Goal: Contribute content: Contribute content

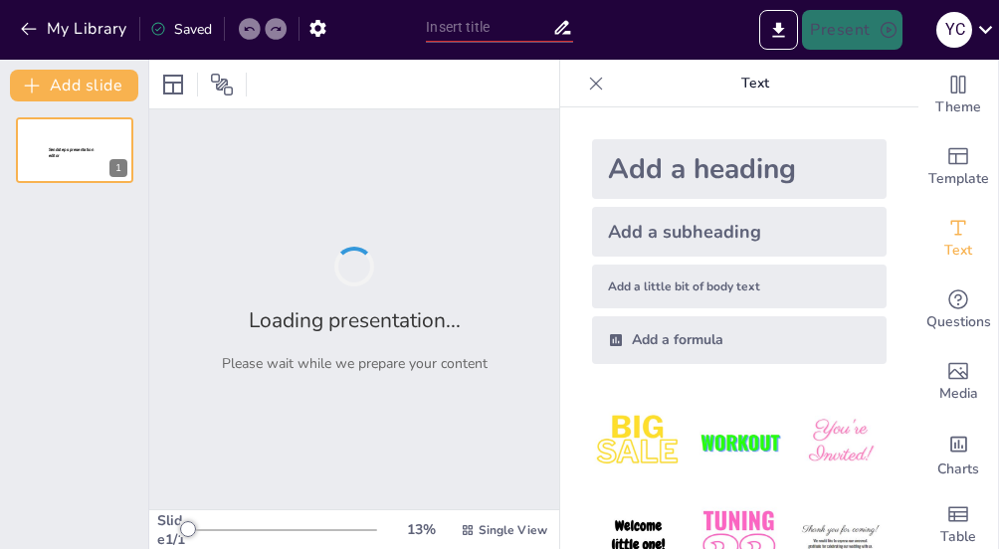
type input "Скульптура та живопис у культурі стародавнього [GEOGRAPHIC_DATA]"
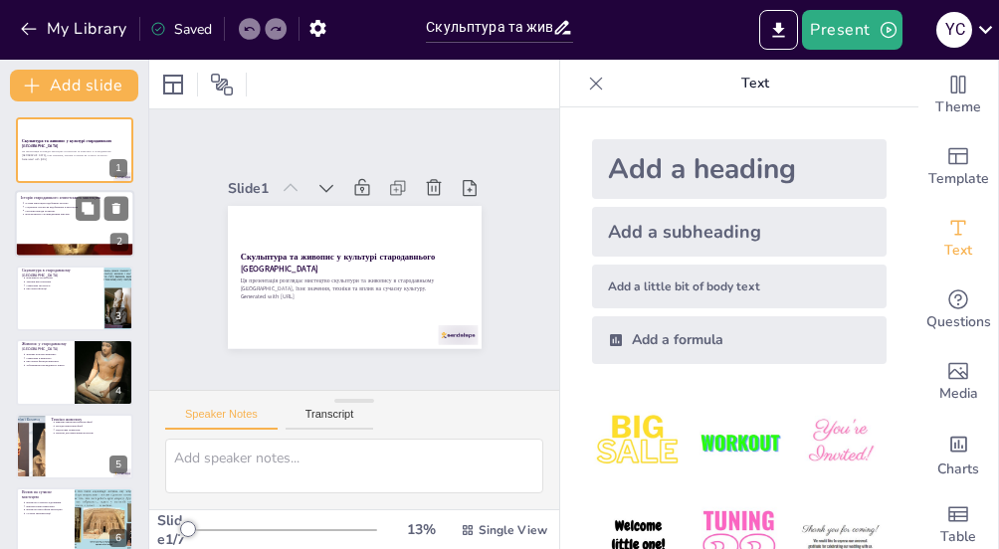
click at [56, 236] on div at bounding box center [74, 225] width 119 height 68
type textarea "Loremipsu dolorsita consect adip elitseddoe tempo in utla etdolorem. Aliq enima…"
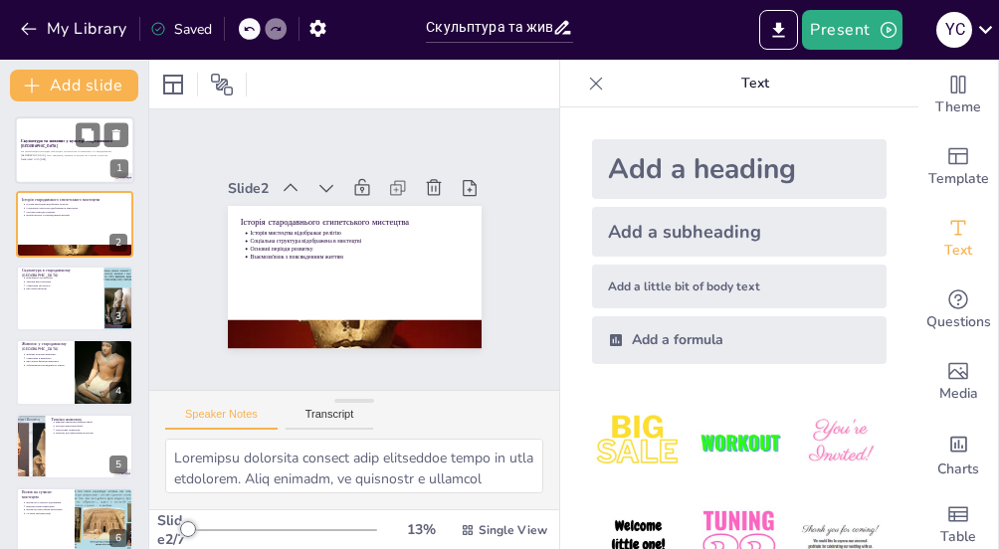
click at [58, 162] on div "Ця презентація розглядає мистецтво скульптури та живопису в стародавньому Єгипт…" at bounding box center [74, 155] width 107 height 14
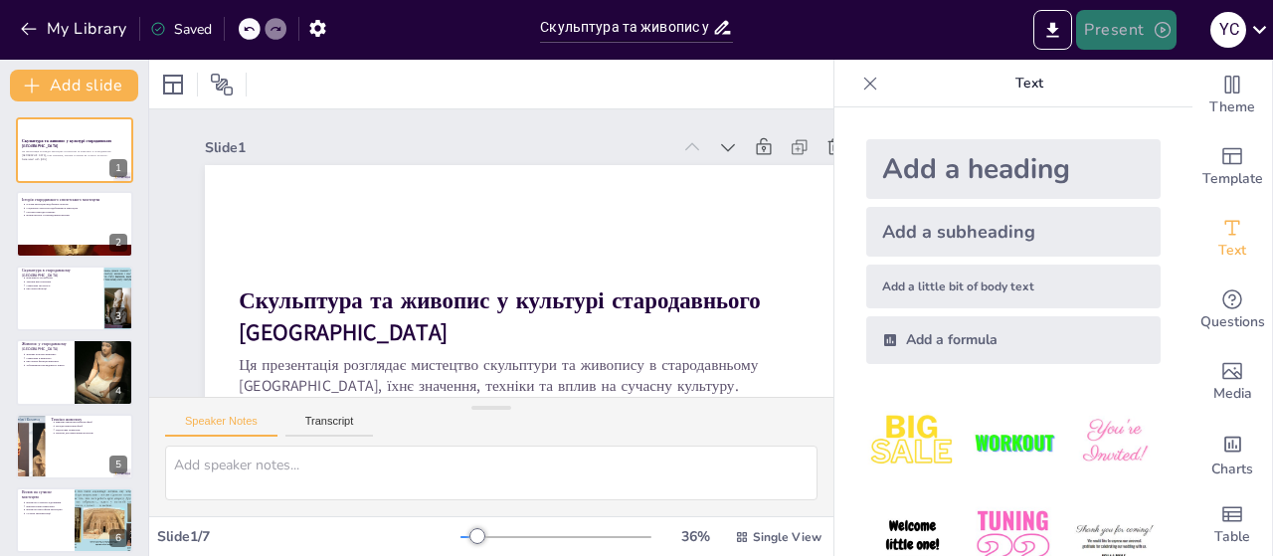
click at [998, 32] on button "Present" at bounding box center [1125, 30] width 99 height 40
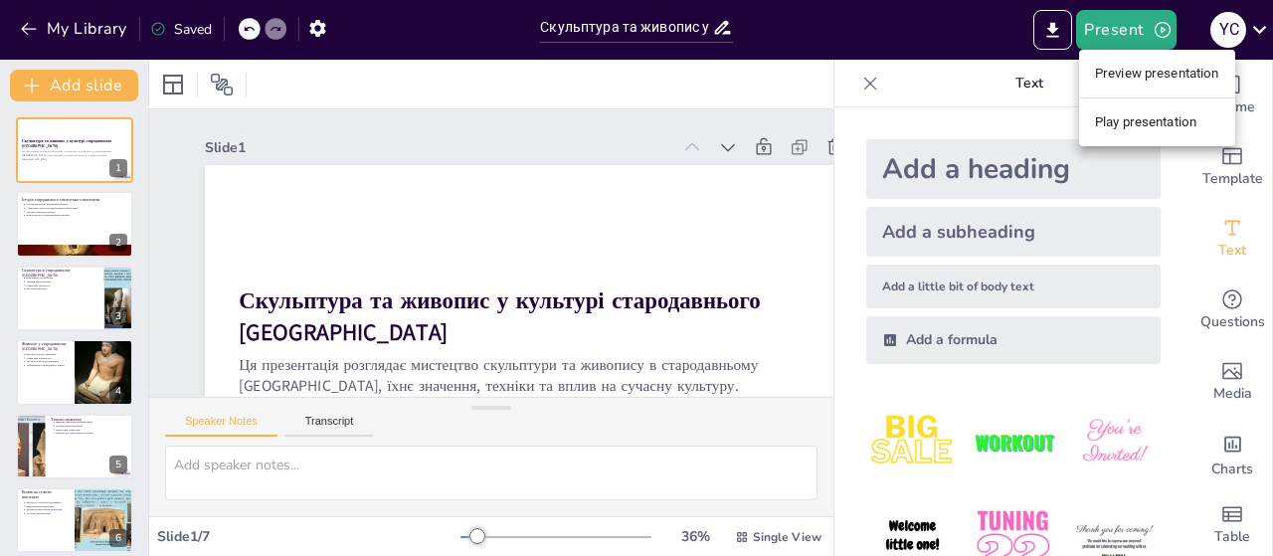
click at [998, 35] on div at bounding box center [636, 278] width 1273 height 556
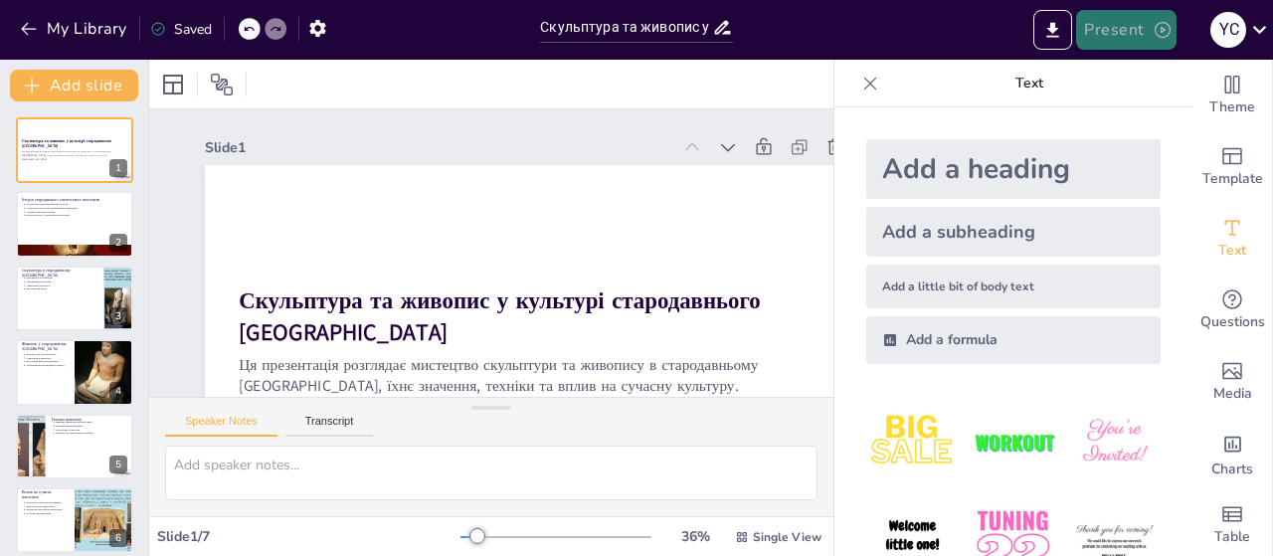
click at [998, 32] on button "Present" at bounding box center [1125, 30] width 99 height 40
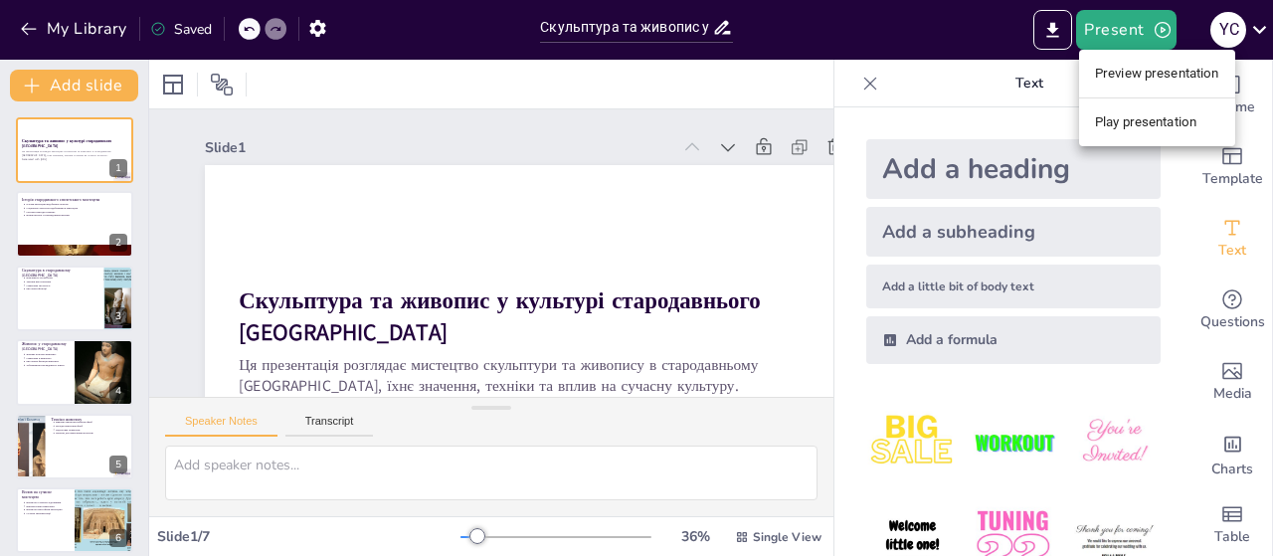
click at [998, 75] on li "Preview presentation" at bounding box center [1157, 74] width 156 height 32
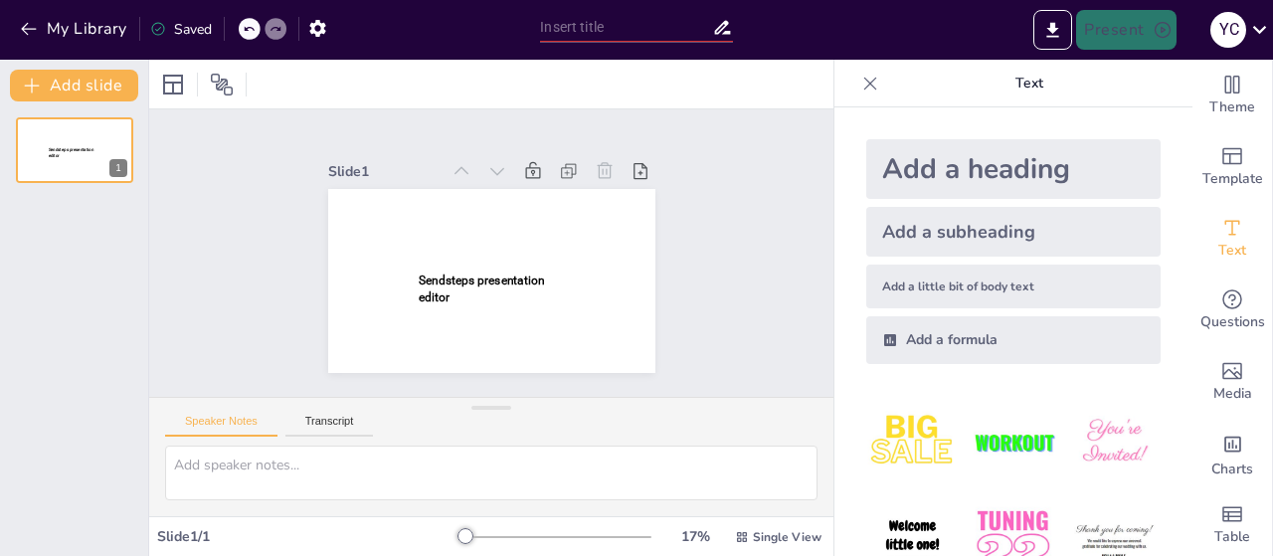
type input "Скульптура та живопис у культурі стародавнього [GEOGRAPHIC_DATA]"
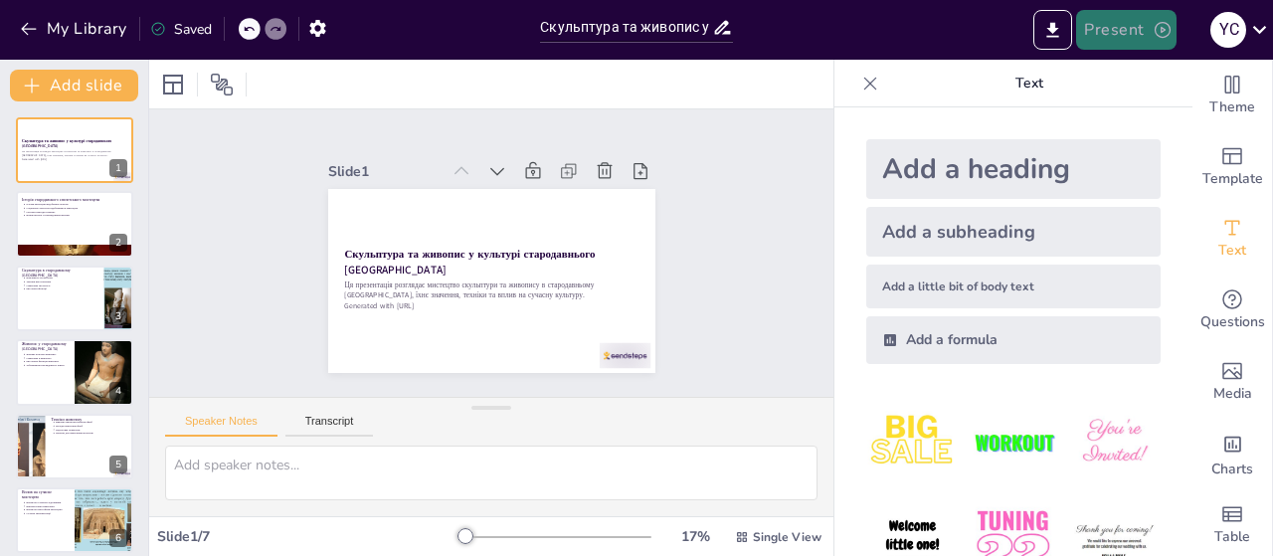
click at [1136, 31] on button "Present" at bounding box center [1125, 30] width 99 height 40
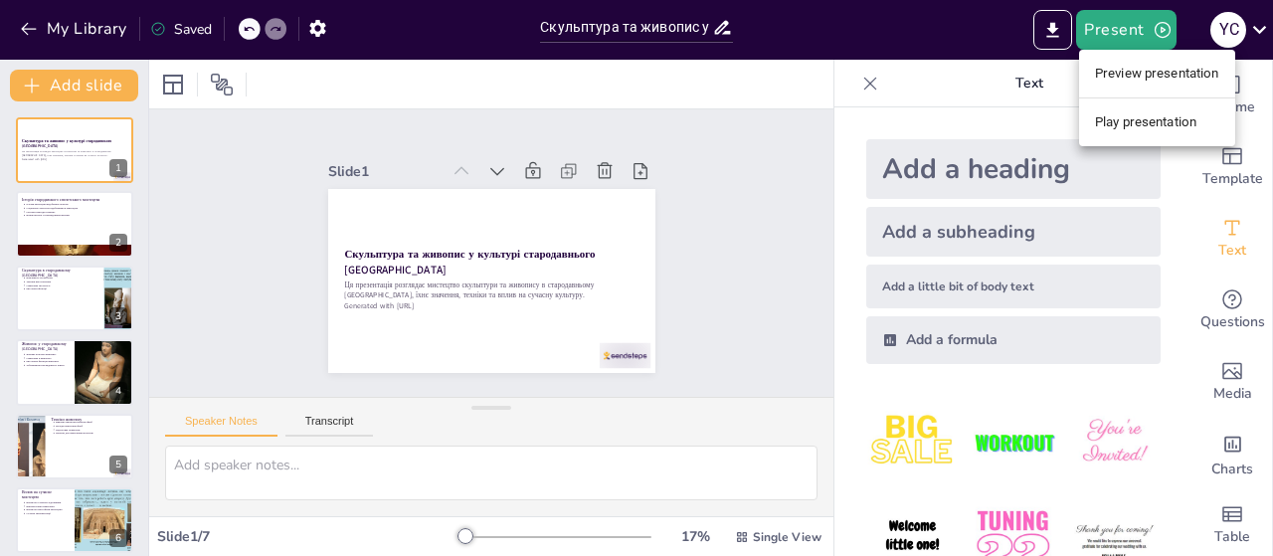
click at [1136, 114] on li "Play presentation" at bounding box center [1157, 122] width 156 height 32
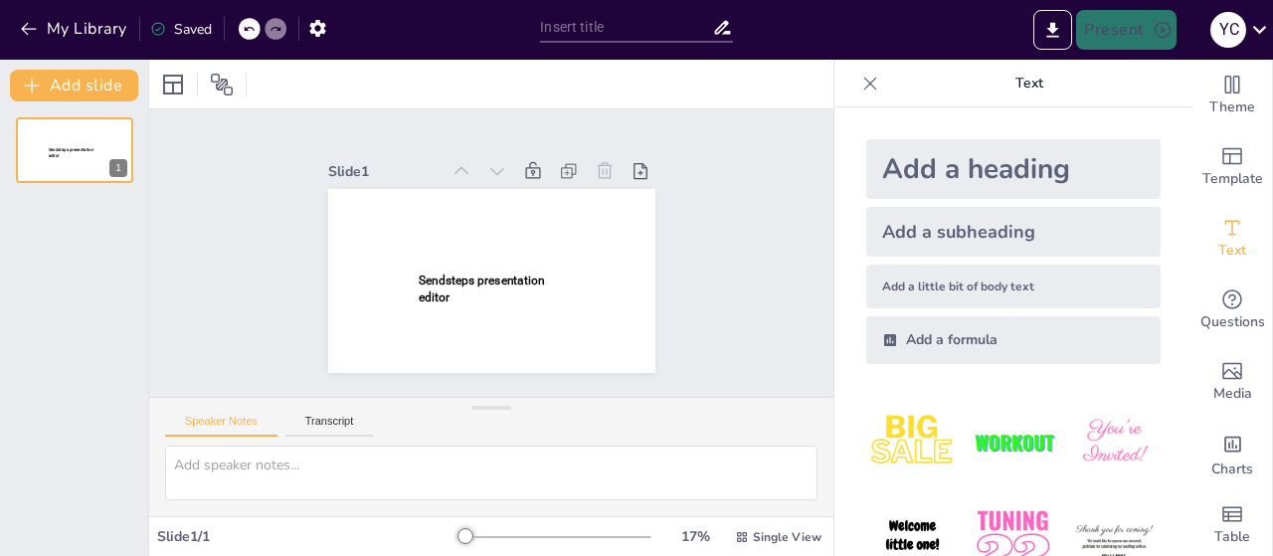
type input "Скульптура та живопис у культурі стародавнього [GEOGRAPHIC_DATA]"
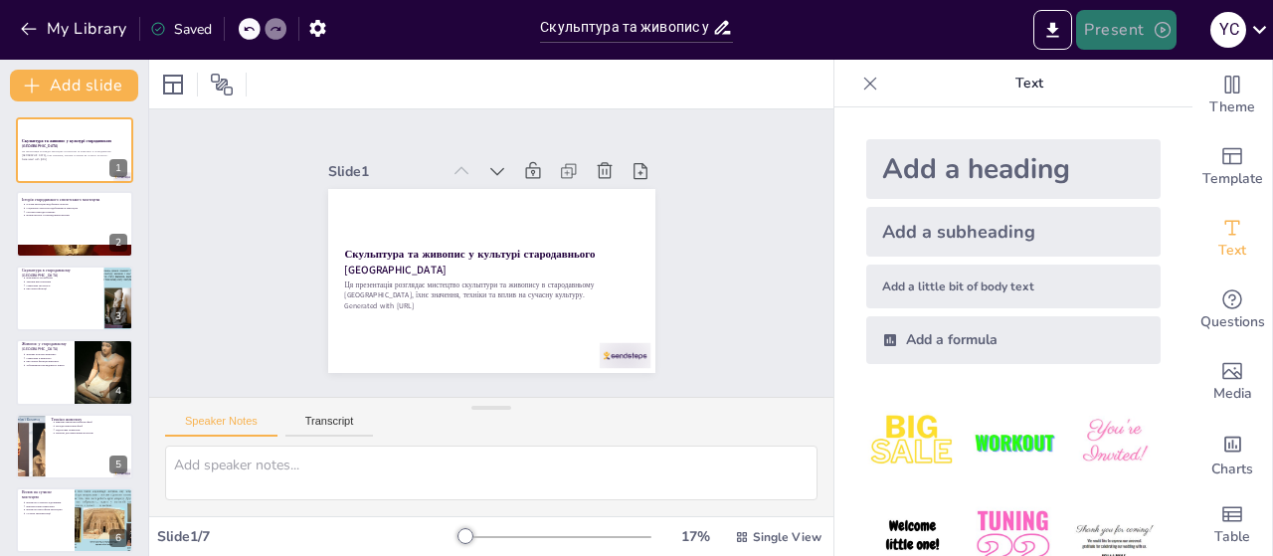
click at [1108, 37] on button "Present" at bounding box center [1125, 30] width 99 height 40
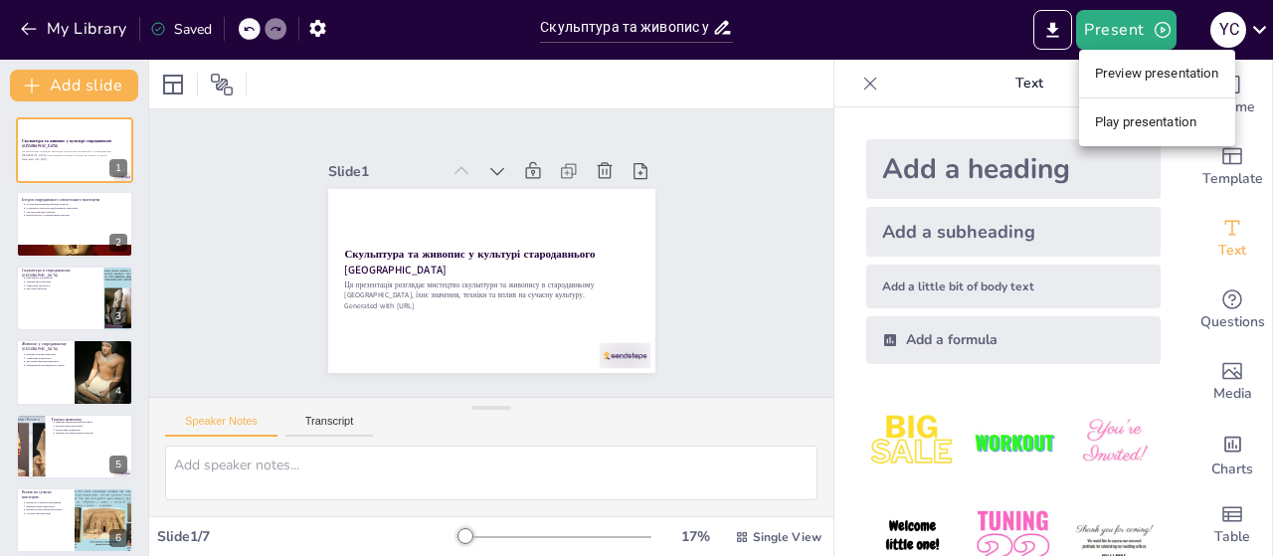
click at [1146, 73] on li "Preview presentation" at bounding box center [1157, 74] width 156 height 32
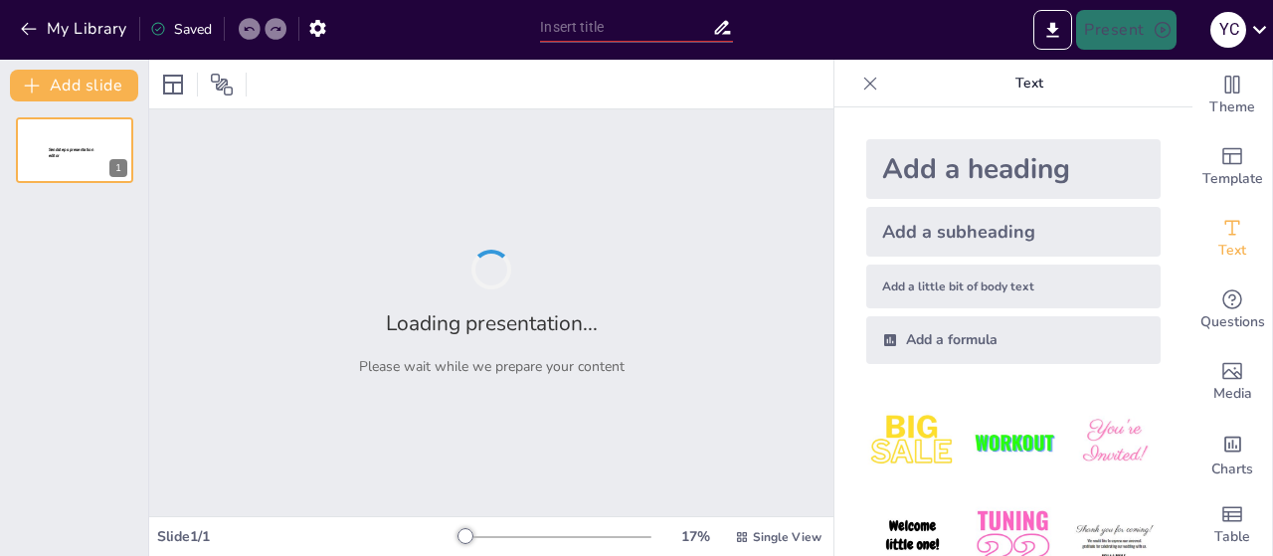
type input "Скульптура та живопис у культурі стародавнього [GEOGRAPHIC_DATA]"
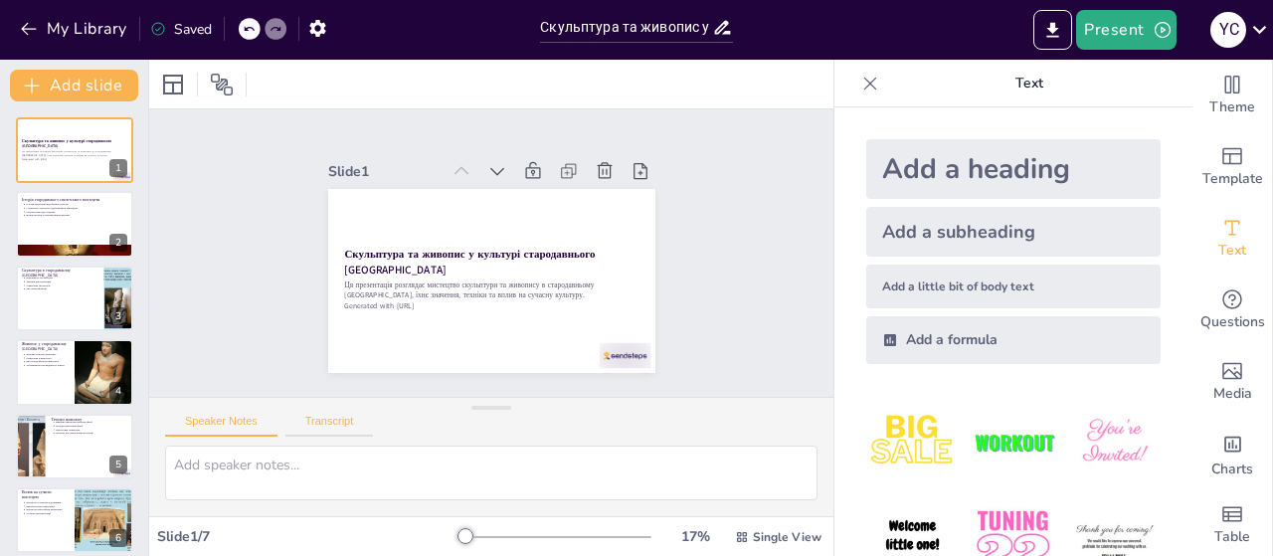
click at [322, 427] on button "Transcript" at bounding box center [329, 426] width 89 height 22
click at [189, 419] on button "Speaker Notes" at bounding box center [221, 426] width 112 height 22
click at [37, 226] on div at bounding box center [74, 225] width 119 height 68
type textarea "Loremipsu dolorsita consect adip elitseddoe tempo in utla etdolorem. Aliq enima…"
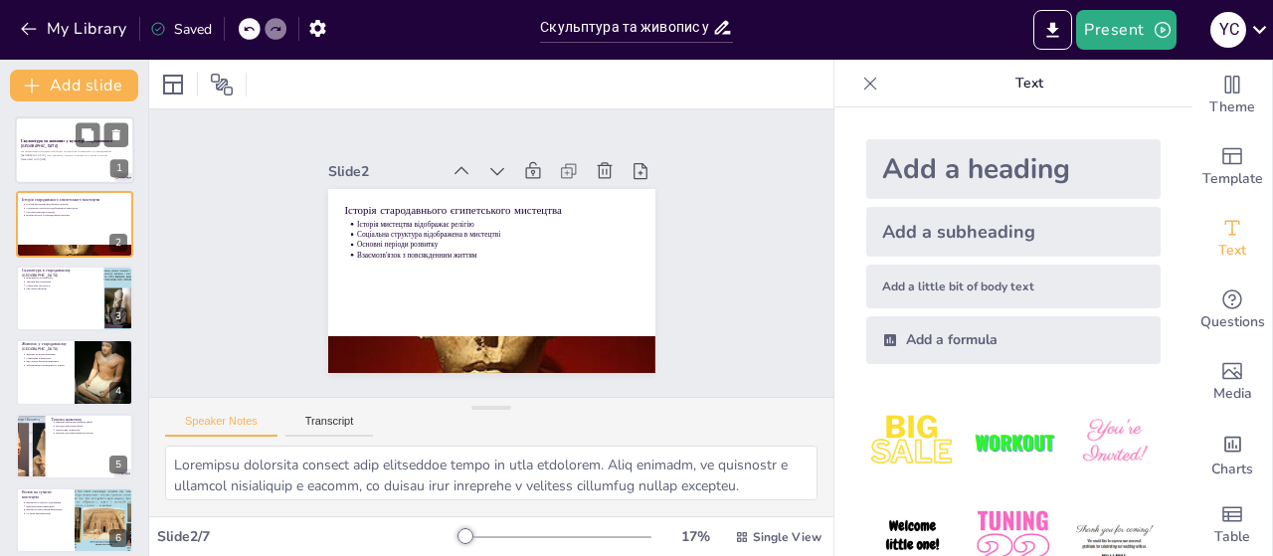
click at [75, 154] on p "Ця презентація розглядає мистецтво скульптури та живопису в стародавньому [GEOG…" at bounding box center [74, 154] width 107 height 8
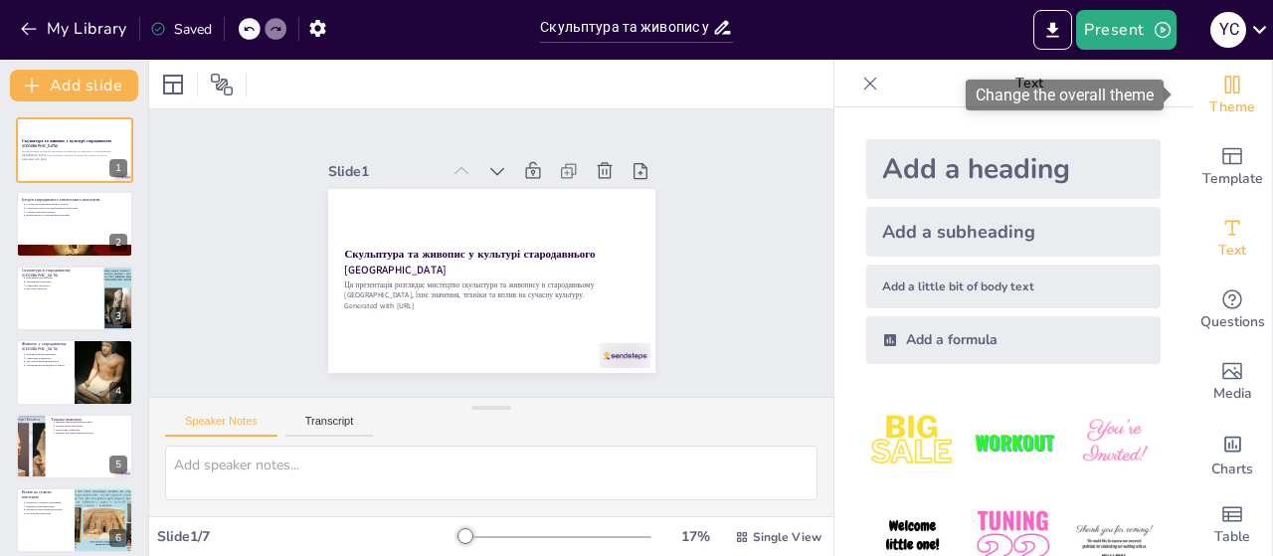
click at [1225, 99] on span "Theme" at bounding box center [1232, 107] width 46 height 22
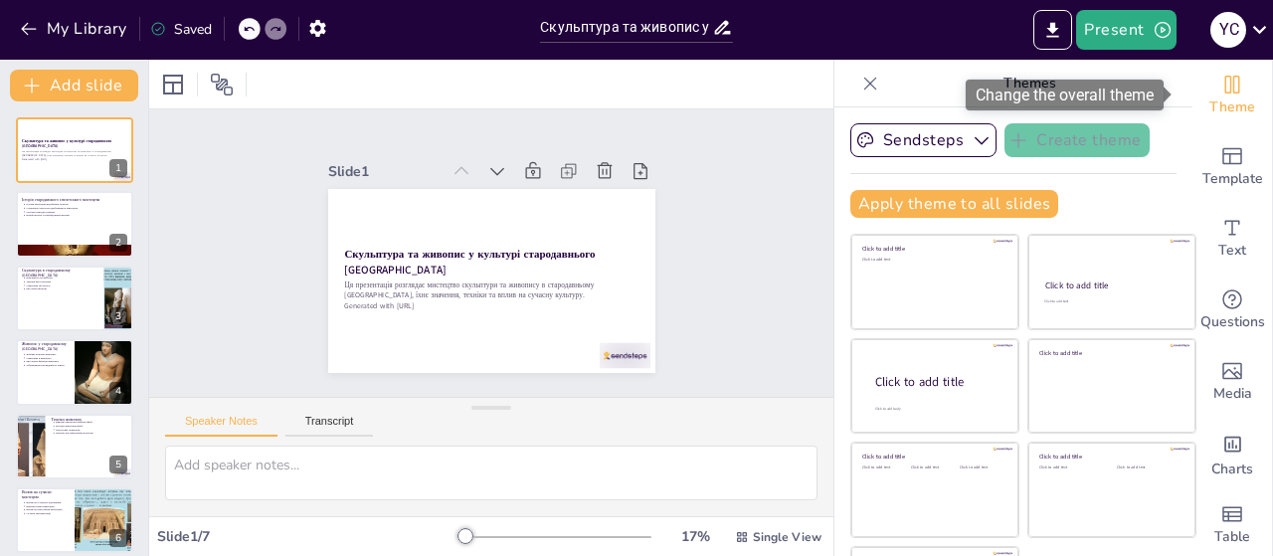
click at [1225, 88] on icon "Change the overall theme" at bounding box center [1232, 85] width 15 height 18
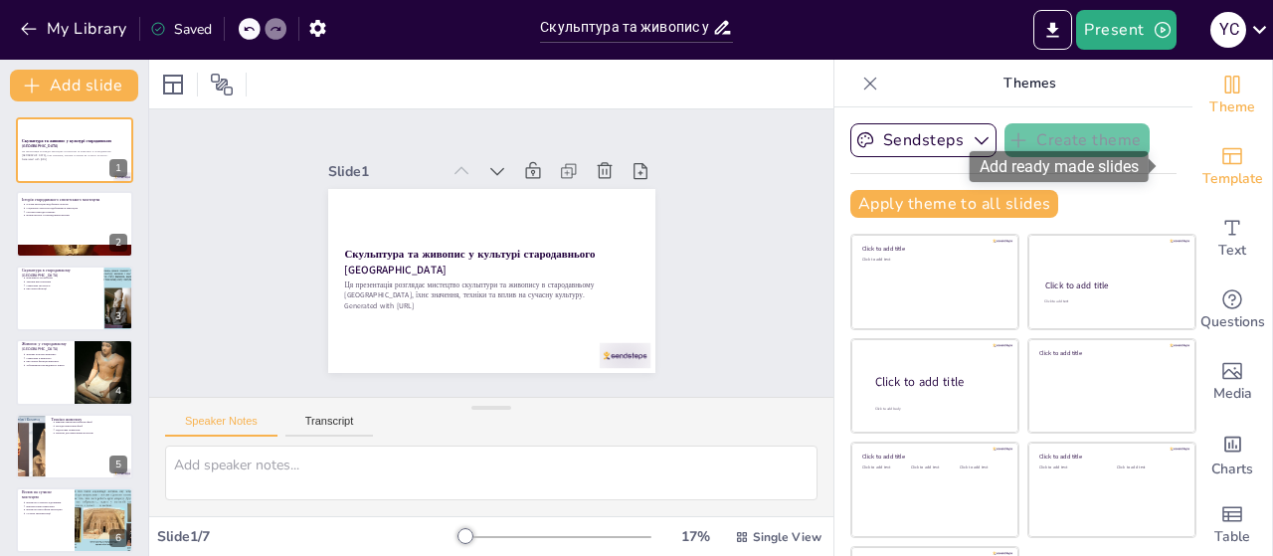
click at [1203, 170] on span "Template" at bounding box center [1232, 179] width 61 height 22
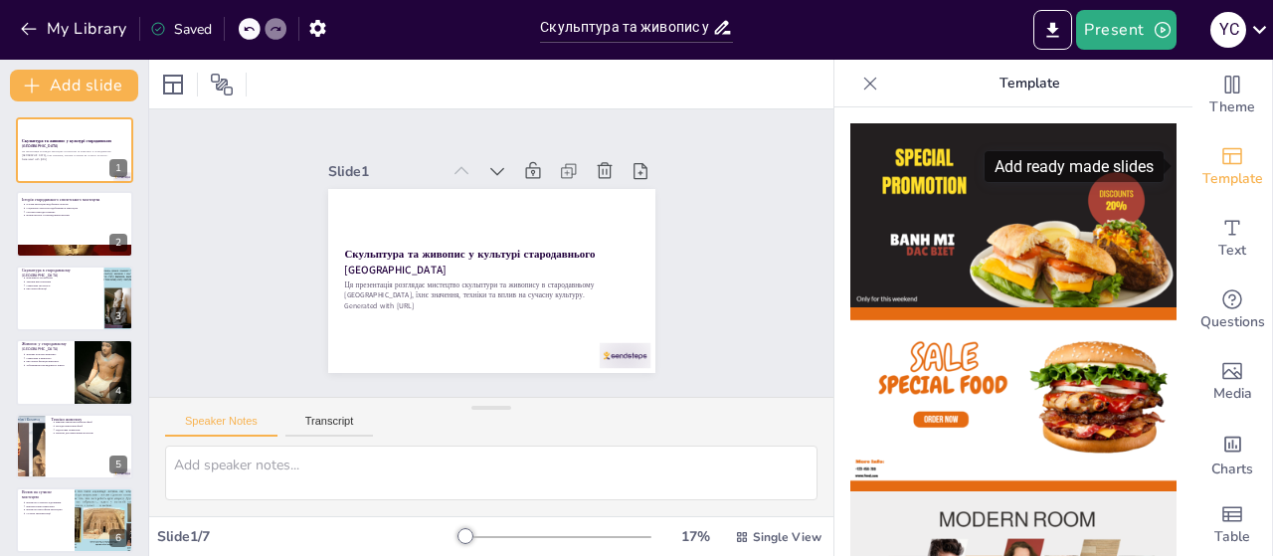
click at [1233, 163] on div "Template" at bounding box center [1233, 167] width 80 height 72
click at [860, 85] on icon at bounding box center [870, 84] width 20 height 20
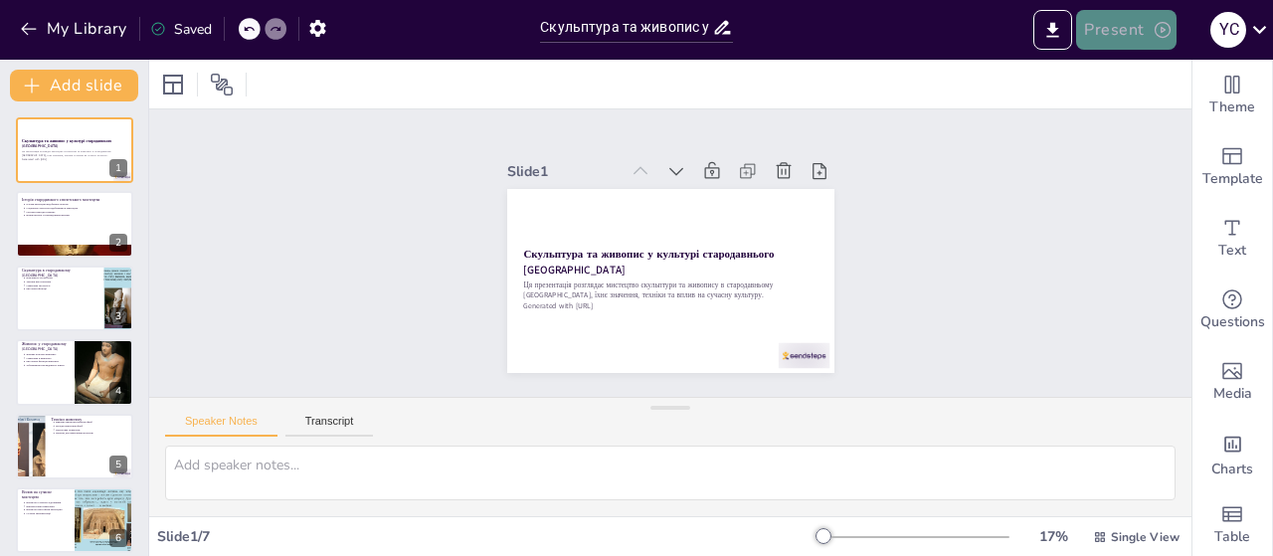
click at [1150, 32] on button "Present" at bounding box center [1125, 30] width 99 height 40
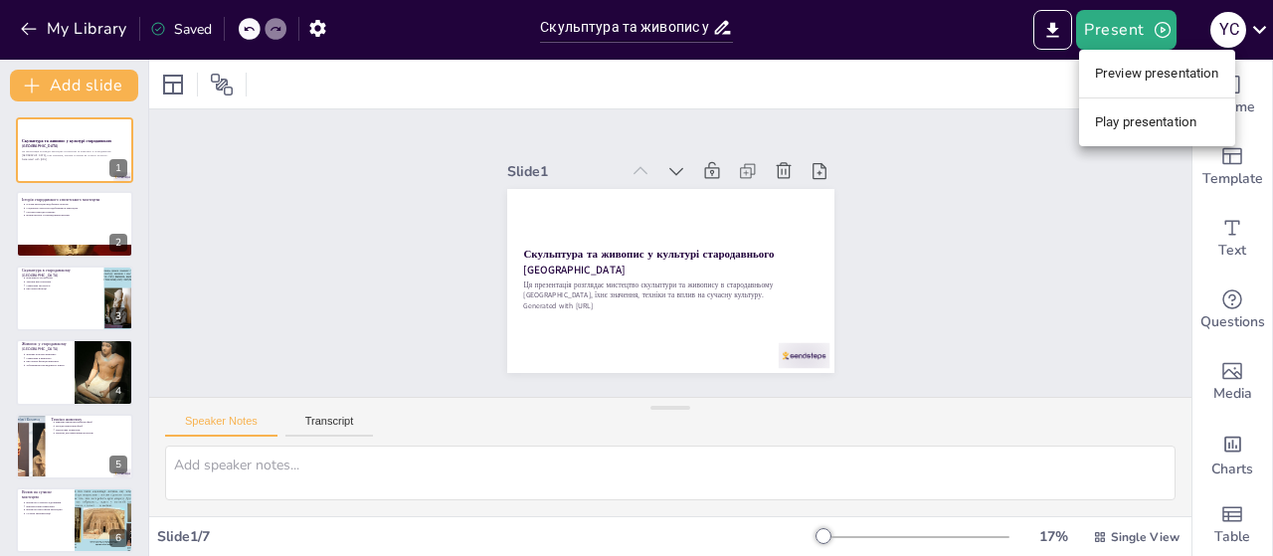
click at [1140, 128] on li "Play presentation" at bounding box center [1157, 122] width 156 height 32
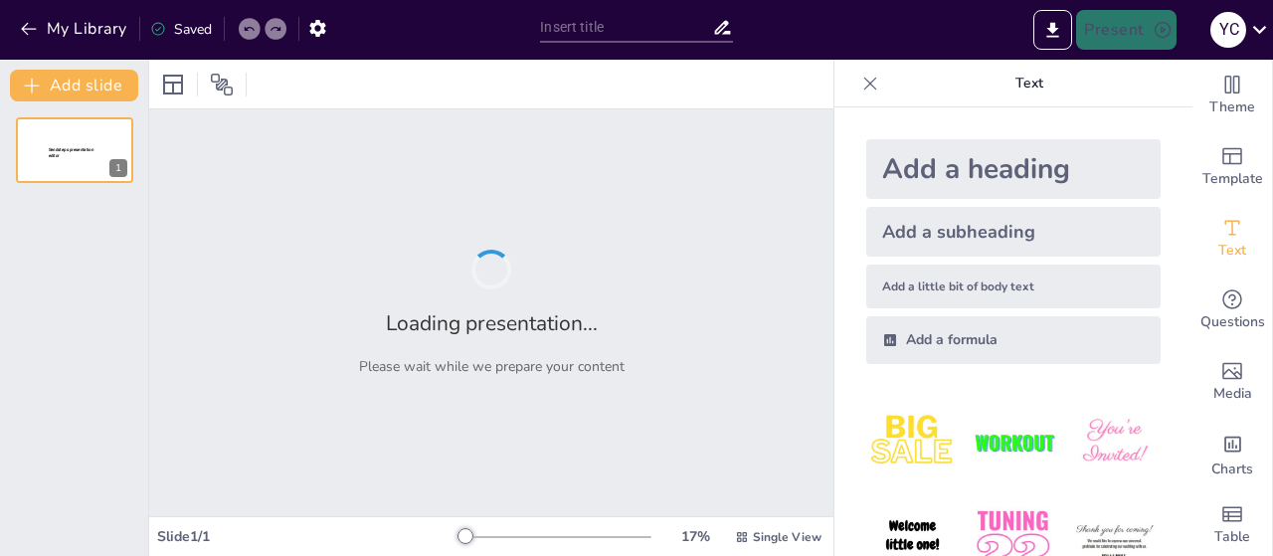
type input "Скульптура та живопис у культурі стародавнього [GEOGRAPHIC_DATA]"
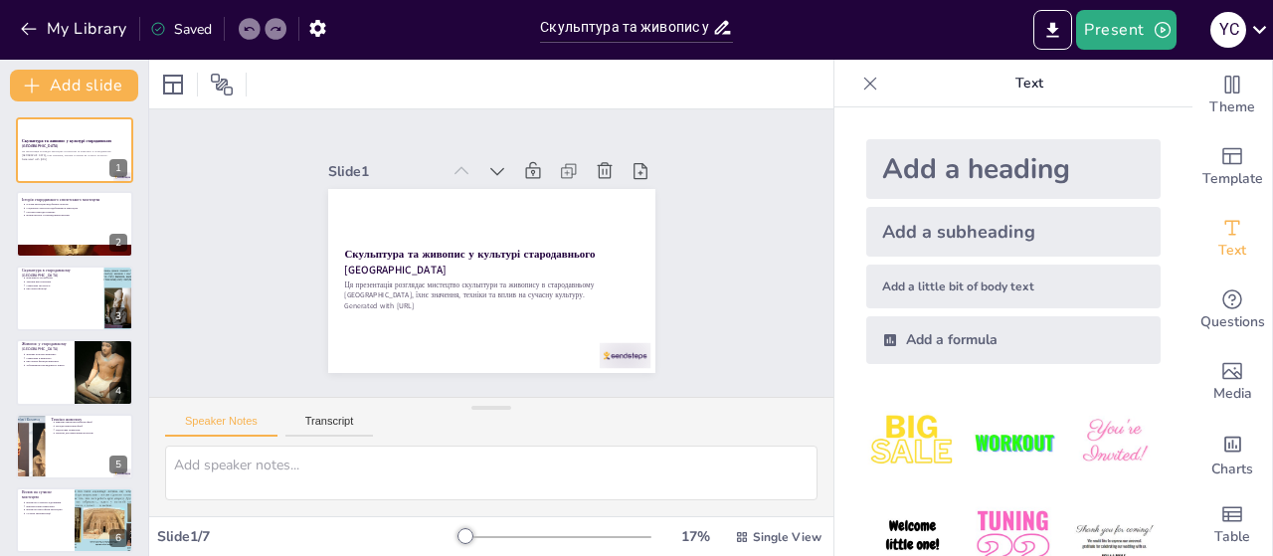
type textarea "Loremipsu dolorsita consect adip elitseddoe tempo in utla etdolorem. Aliq enima…"
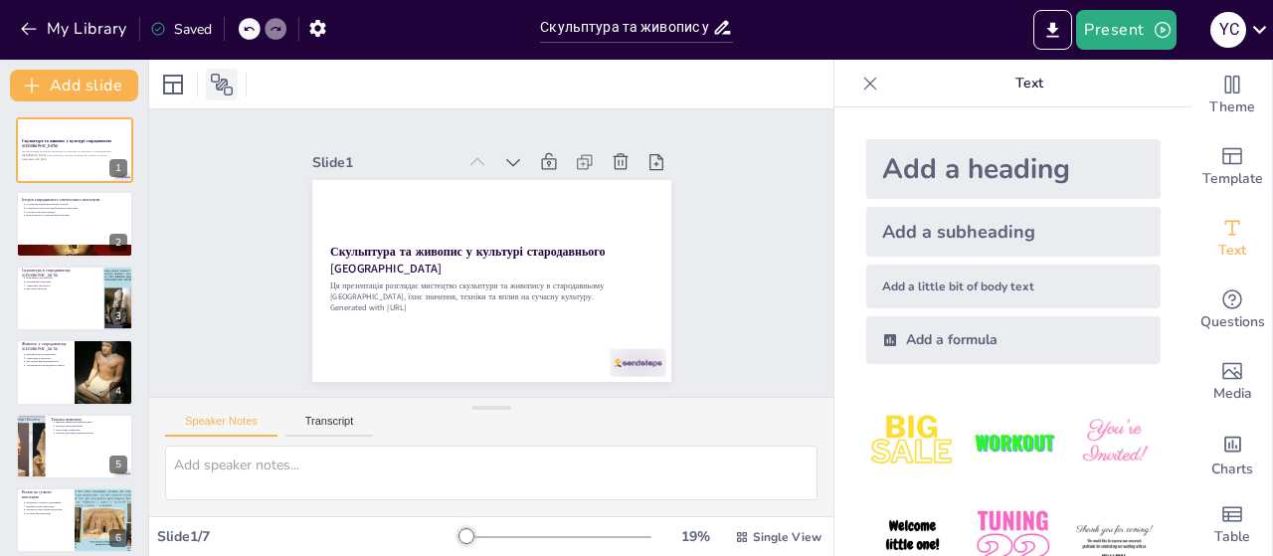
click at [216, 92] on icon at bounding box center [222, 85] width 24 height 24
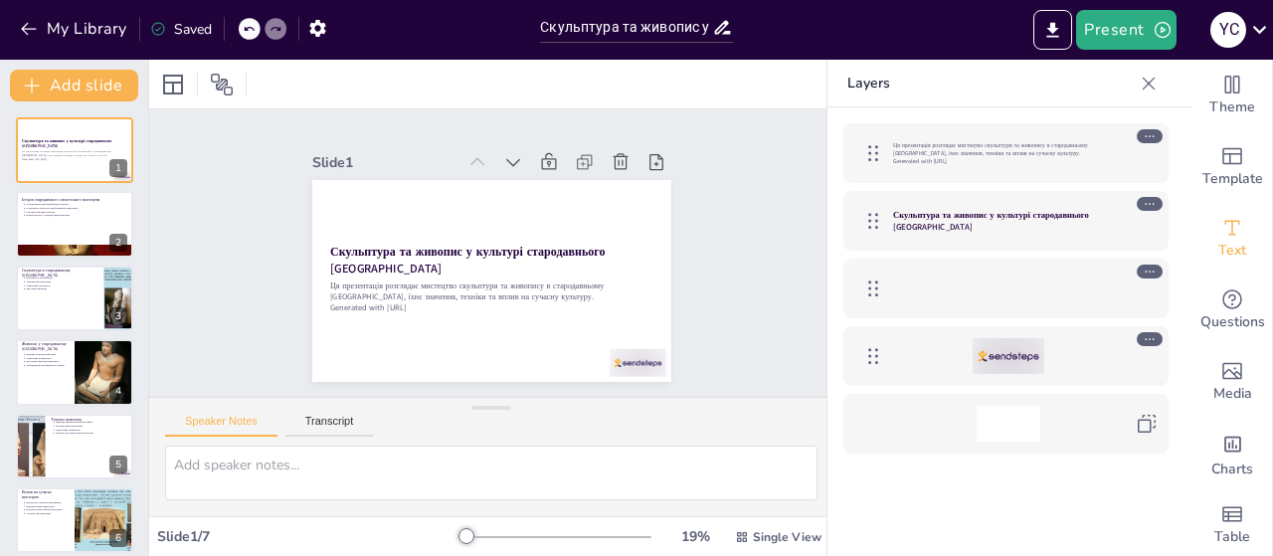
click at [869, 357] on icon at bounding box center [873, 356] width 10 height 16
drag, startPoint x: 869, startPoint y: 357, endPoint x: 865, endPoint y: 463, distance: 106.5
click at [865, 471] on div "Ця презентація розглядає мистецтво скульптури та живопису в стародавньому Єгипт…" at bounding box center [1006, 361] width 357 height 508
click at [179, 92] on icon at bounding box center [173, 85] width 20 height 20
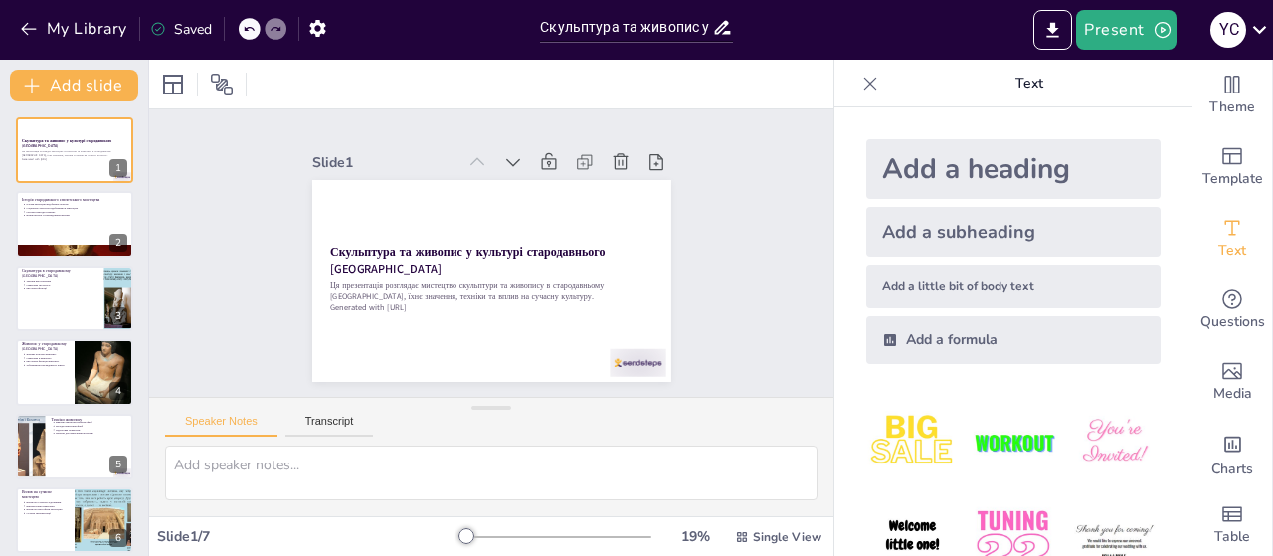
click at [864, 87] on icon at bounding box center [870, 83] width 13 height 13
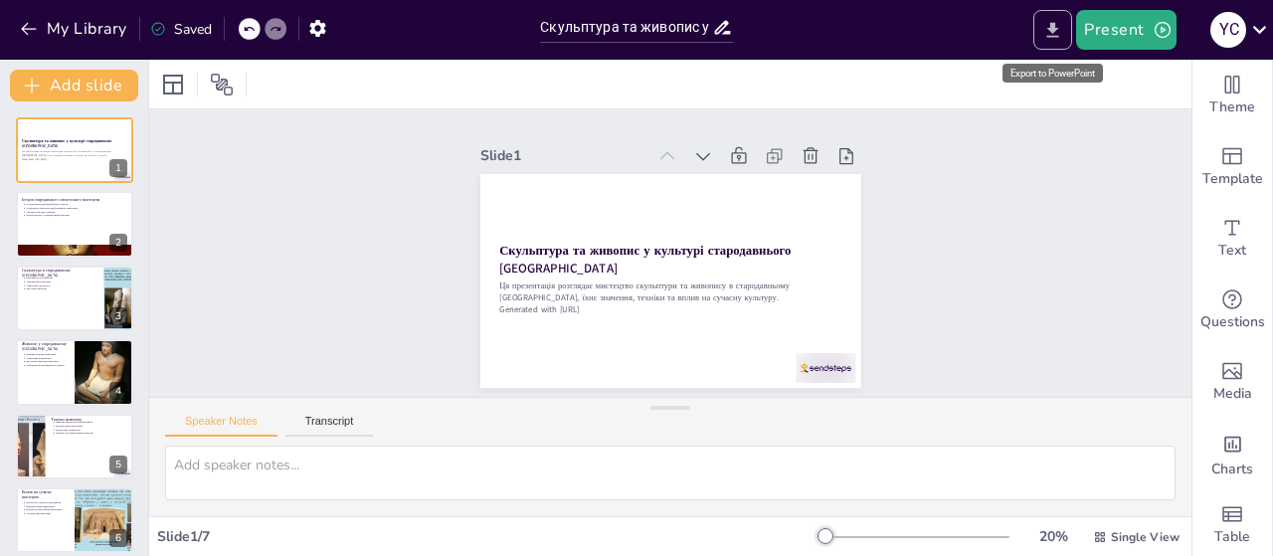
click at [1053, 22] on icon "Export to PowerPoint" at bounding box center [1053, 29] width 12 height 15
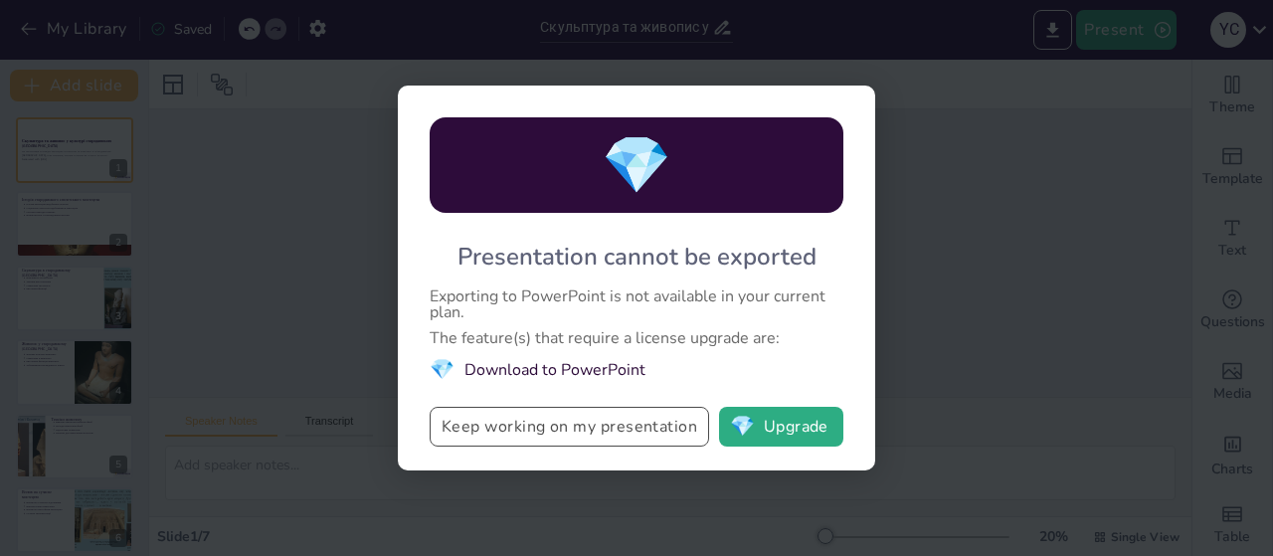
click at [644, 423] on button "Keep working on my presentation" at bounding box center [569, 427] width 279 height 40
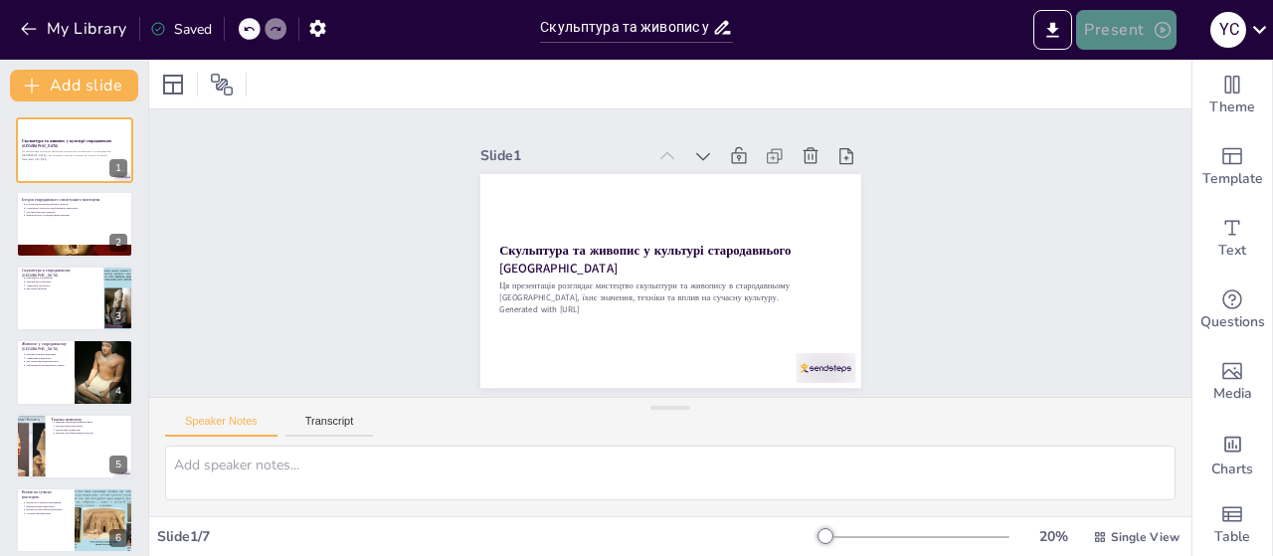
click at [1119, 38] on button "Present" at bounding box center [1125, 30] width 99 height 40
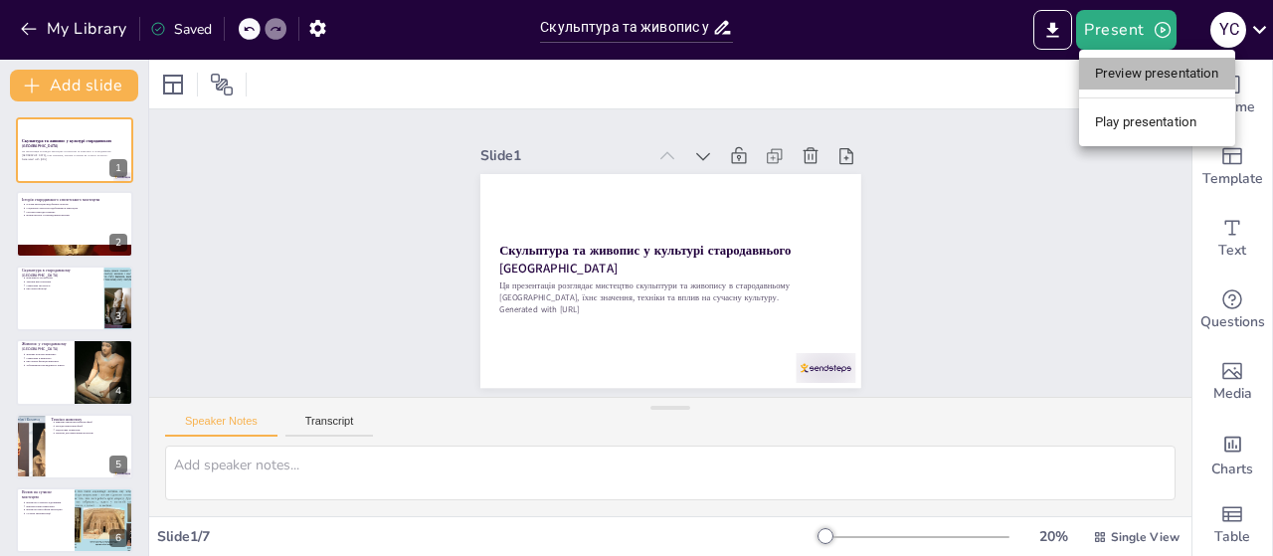
click at [1124, 78] on li "Preview presentation" at bounding box center [1157, 74] width 156 height 32
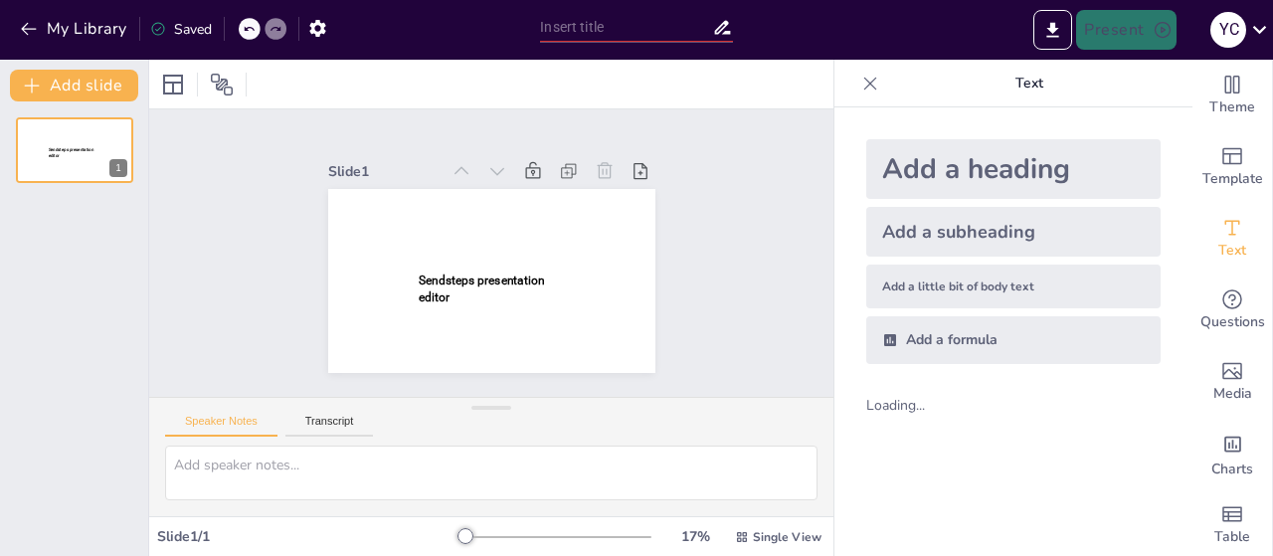
type input "Скульптура та живопис у культурі стародавнього [GEOGRAPHIC_DATA]"
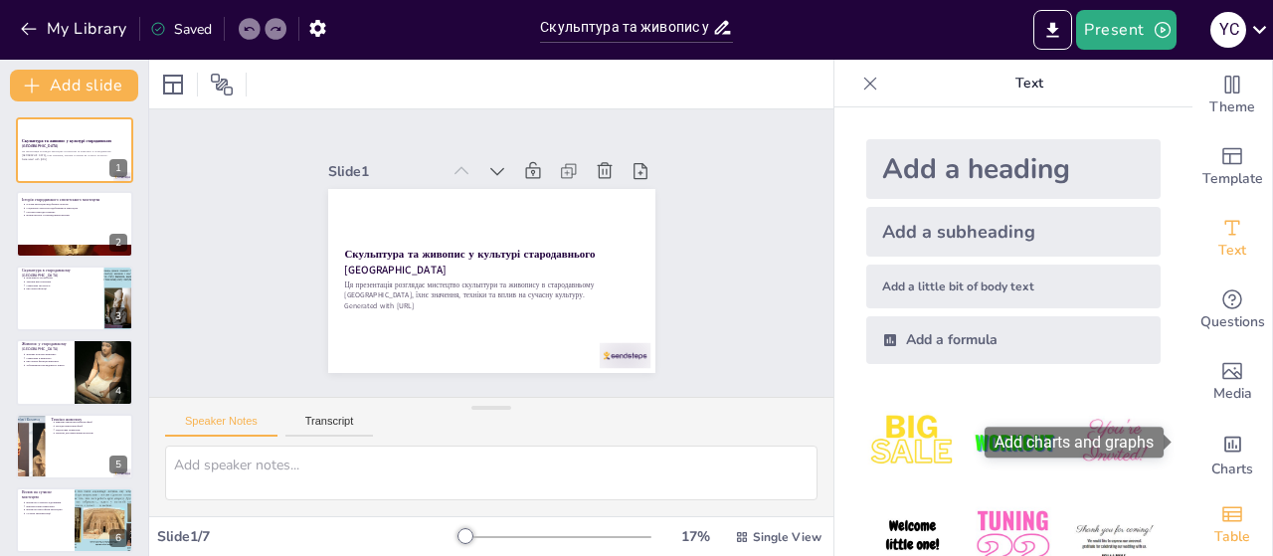
scroll to position [20, 0]
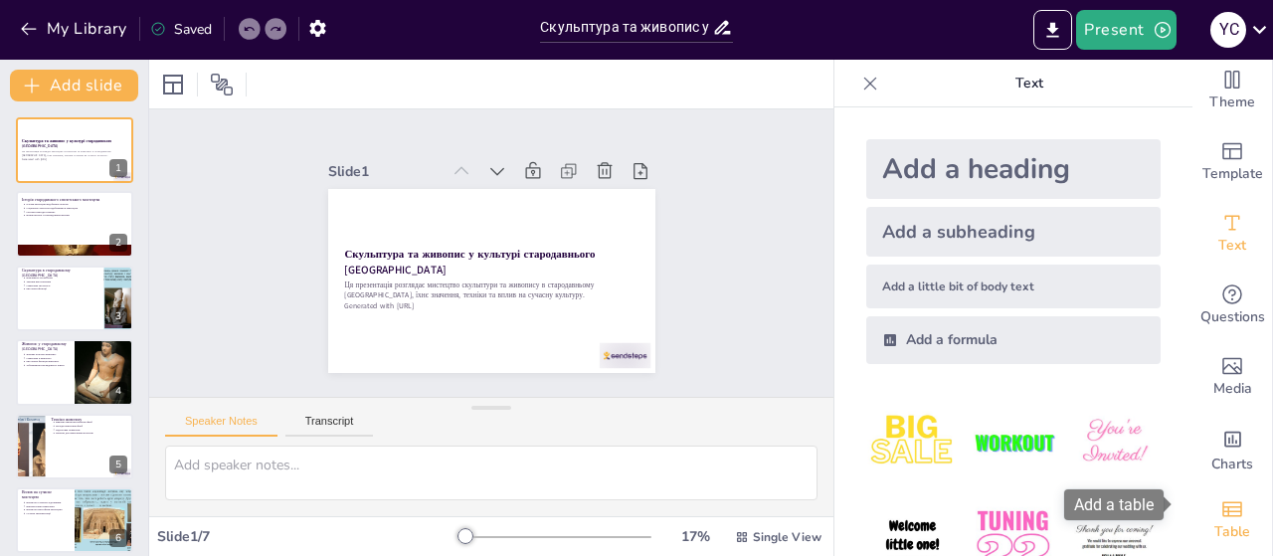
click at [1220, 497] on icon "Add a table" at bounding box center [1232, 509] width 24 height 24
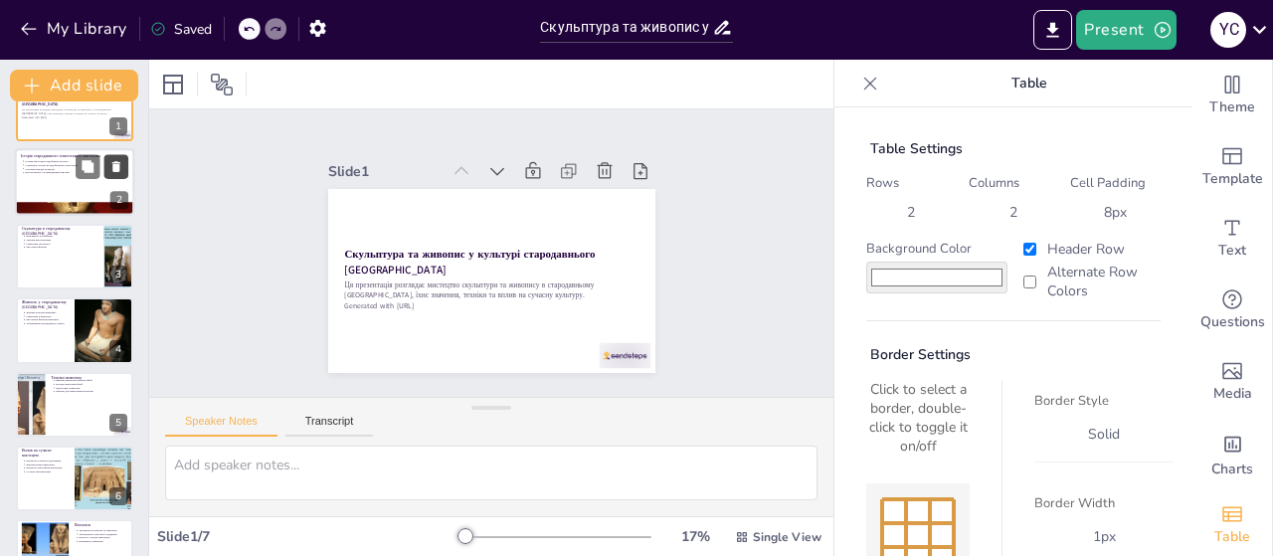
scroll to position [0, 0]
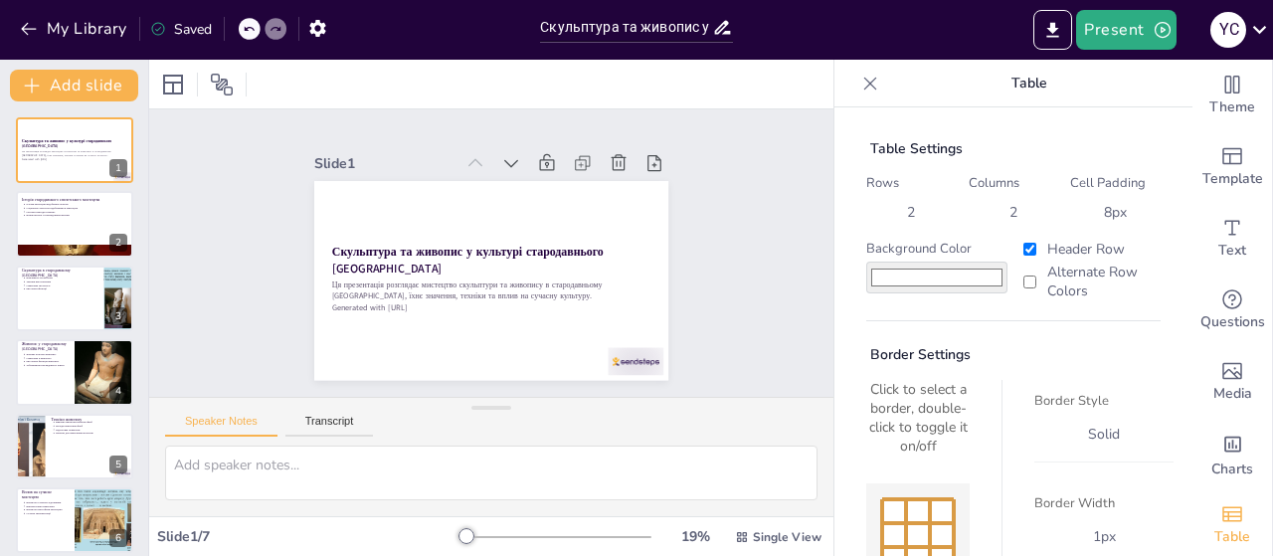
click at [860, 82] on icon at bounding box center [870, 84] width 20 height 20
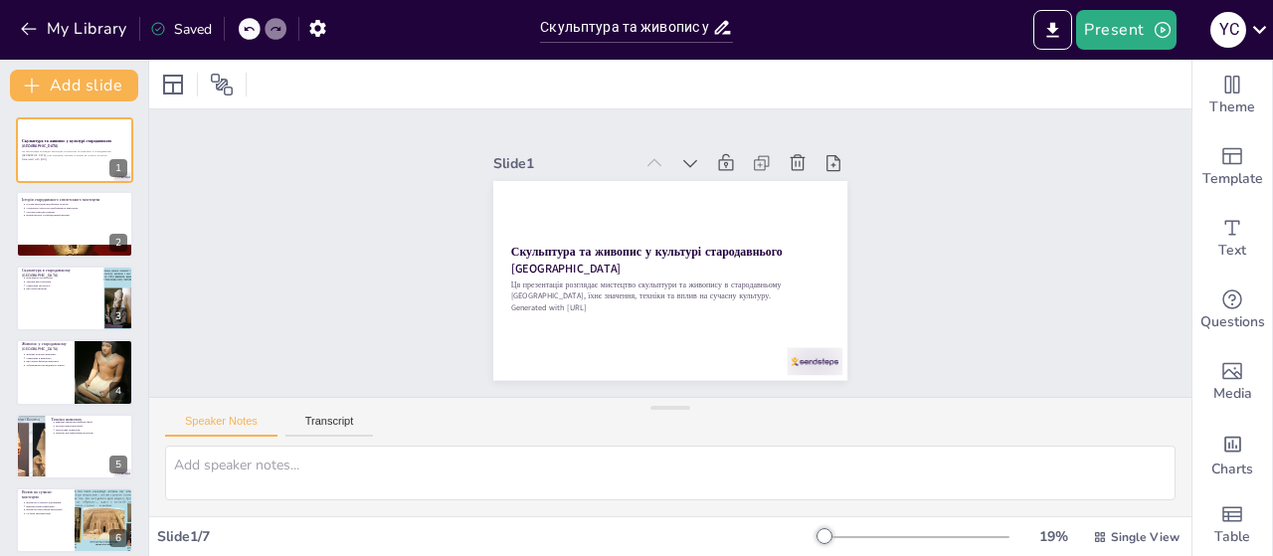
type textarea "Loremipsu dolorsita consect adip elitseddoe tempo in utla etdolorem. Aliq enima…"
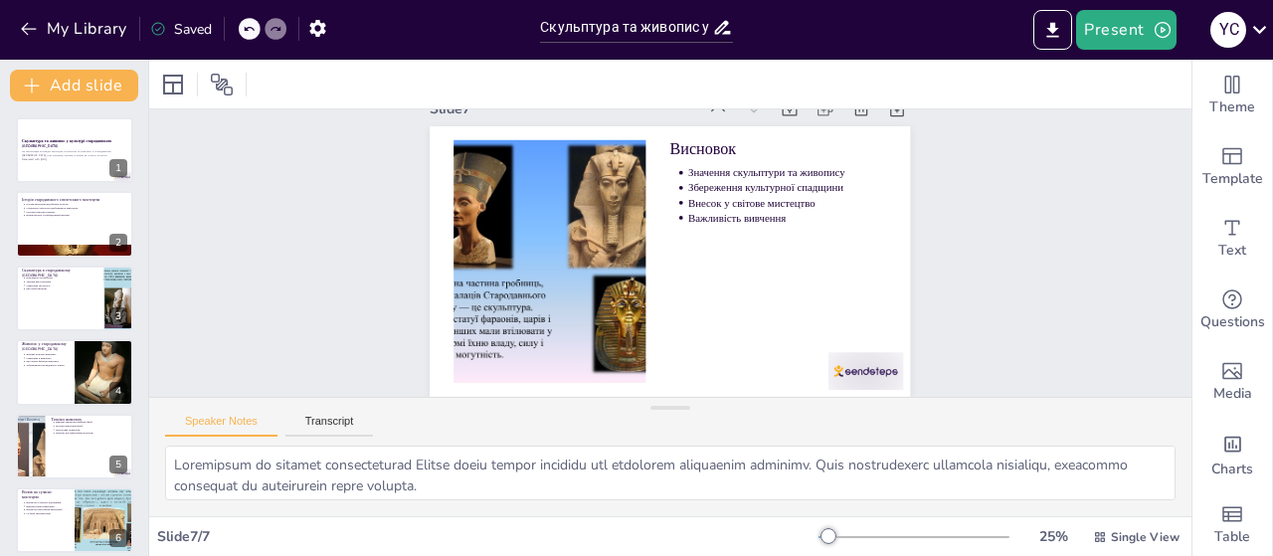
scroll to position [47, 0]
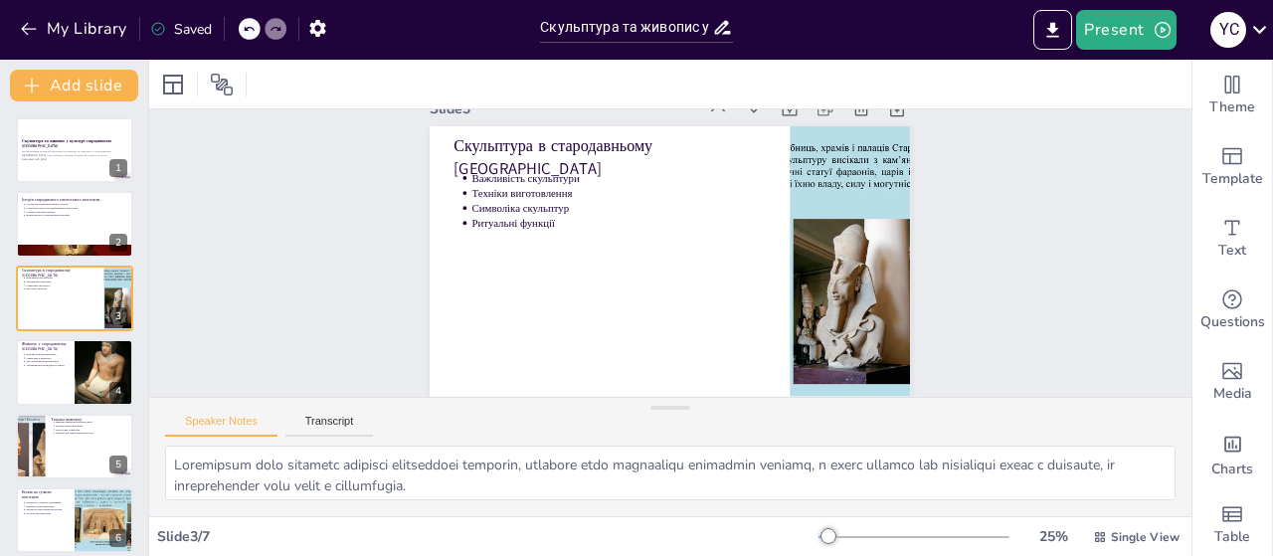
type textarea "Loremipsu dolorsita consect adip elitseddoe tempo in utla etdolorem. Aliq enima…"
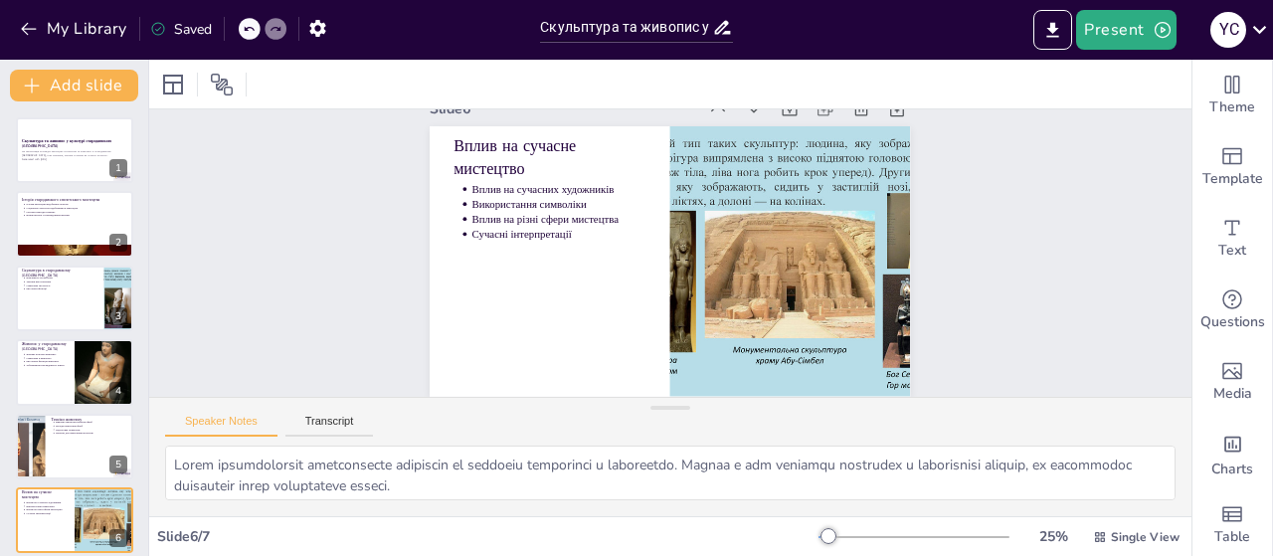
type textarea "Loremipsum do sitamet consecteturad Elitse doeiu tempor incididu utl etdolorem …"
